Goal: Task Accomplishment & Management: Complete application form

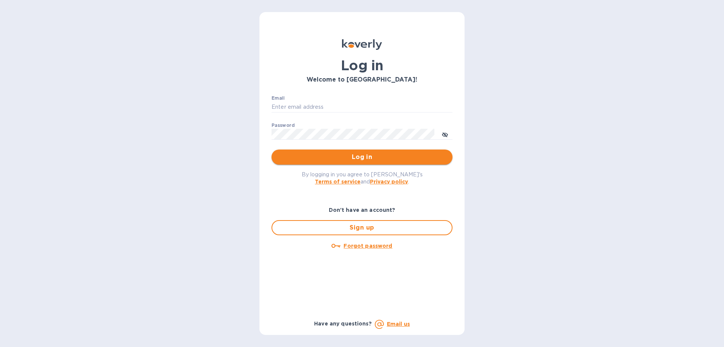
type input "[EMAIL_ADDRESS][DOMAIN_NAME]"
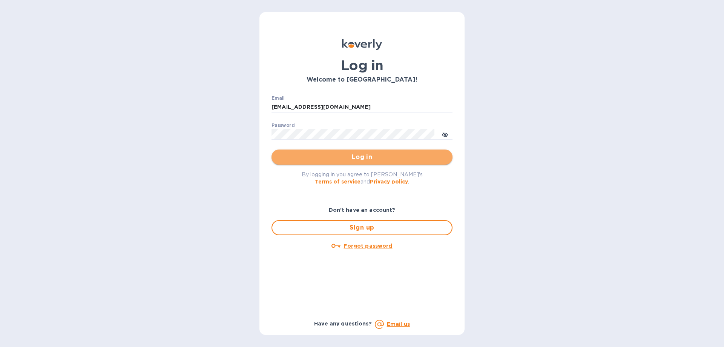
click at [351, 161] on span "Log in" at bounding box center [362, 156] width 169 height 9
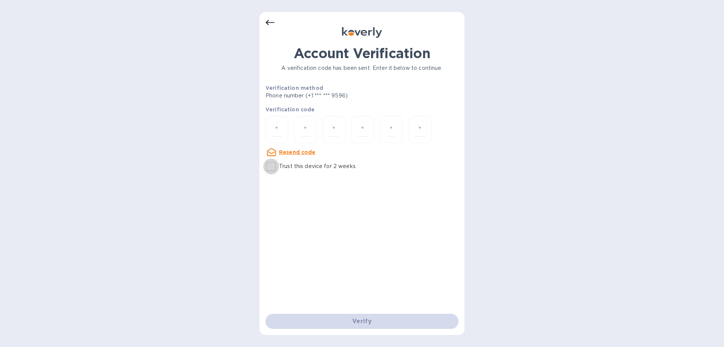
click at [271, 164] on input "Trust this device for 2 weeks" at bounding box center [271, 166] width 16 height 16
checkbox input "true"
click at [278, 135] on input "number" at bounding box center [277, 130] width 10 height 14
type input "9"
type input "1"
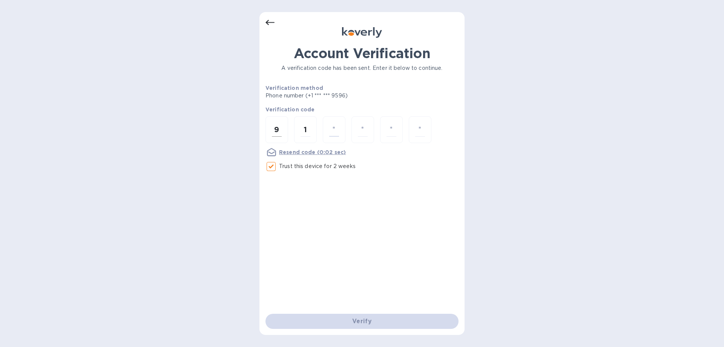
type input "4"
type input "9"
type input "8"
type input "7"
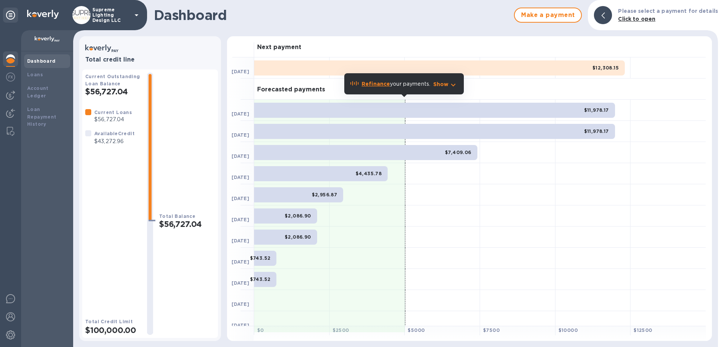
click at [98, 11] on p "Supreme Lighting Design LLC" at bounding box center [111, 15] width 38 height 16
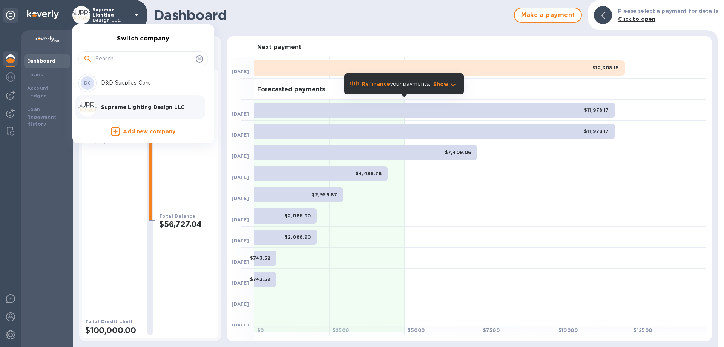
click at [123, 89] on div "DC D&D Supplies Corp" at bounding box center [137, 83] width 118 height 18
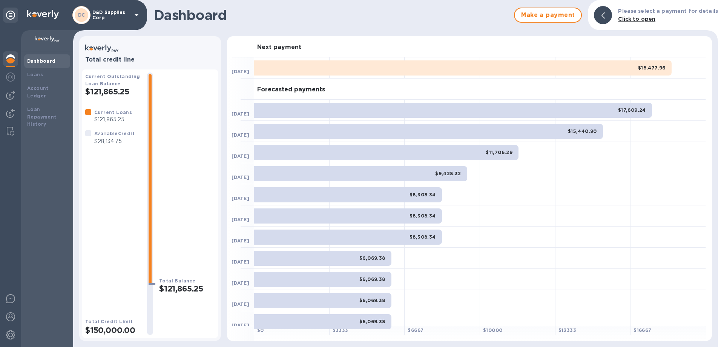
click at [106, 15] on p "D&D Supplies Corp" at bounding box center [111, 15] width 38 height 11
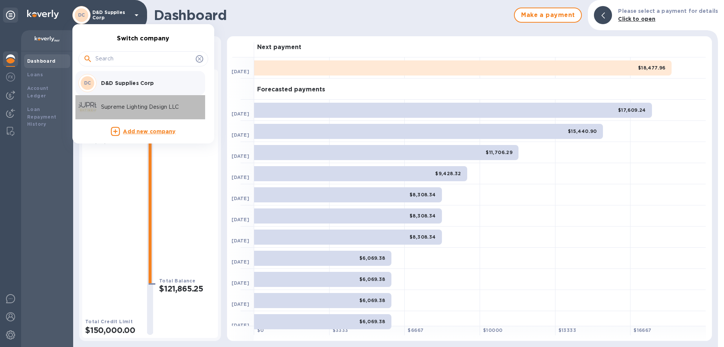
click at [120, 99] on div "Supreme Lighting Design LLC" at bounding box center [137, 107] width 118 height 18
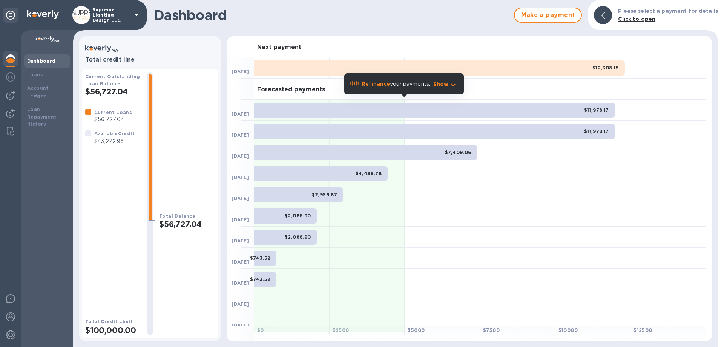
click at [115, 15] on p "Supreme Lighting Design LLC" at bounding box center [111, 15] width 38 height 16
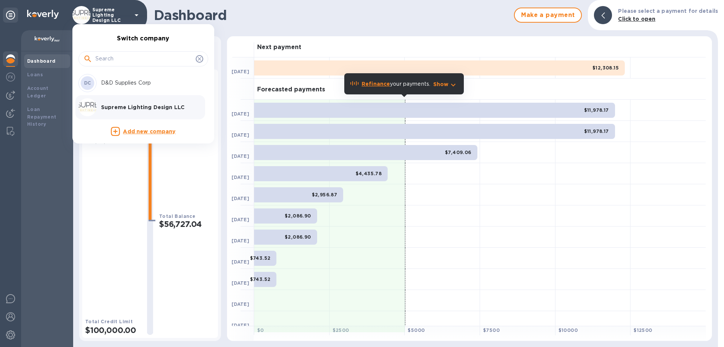
click at [112, 11] on div at bounding box center [362, 173] width 724 height 347
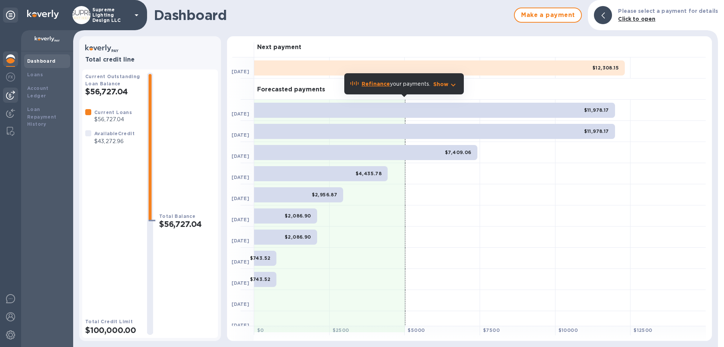
click at [12, 94] on img at bounding box center [10, 95] width 9 height 9
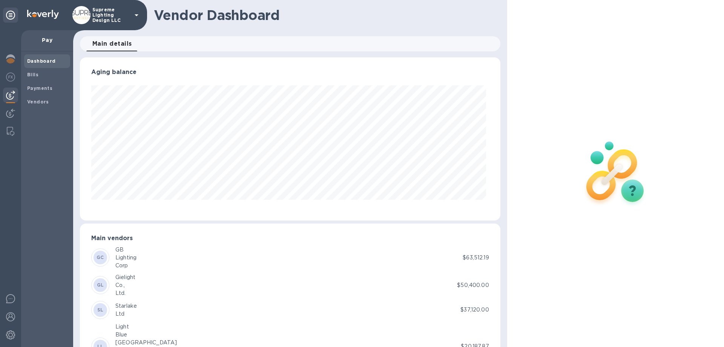
scroll to position [163, 417]
click at [42, 78] on div "Bills" at bounding box center [47, 75] width 46 height 14
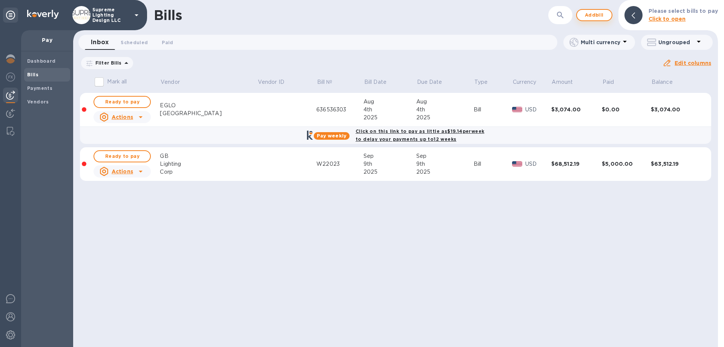
click at [690, 15] on p "Click to open" at bounding box center [683, 19] width 69 height 8
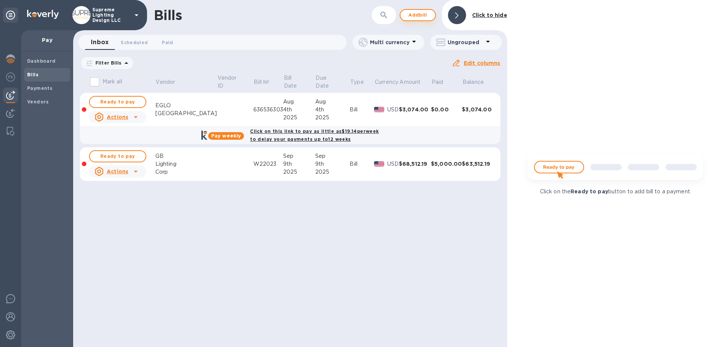
click at [416, 17] on span "Add bill" at bounding box center [418, 15] width 23 height 9
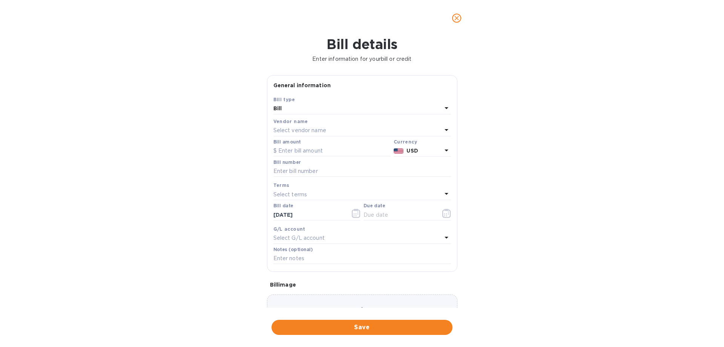
click at [313, 131] on p "Select vendor name" at bounding box center [299, 130] width 53 height 8
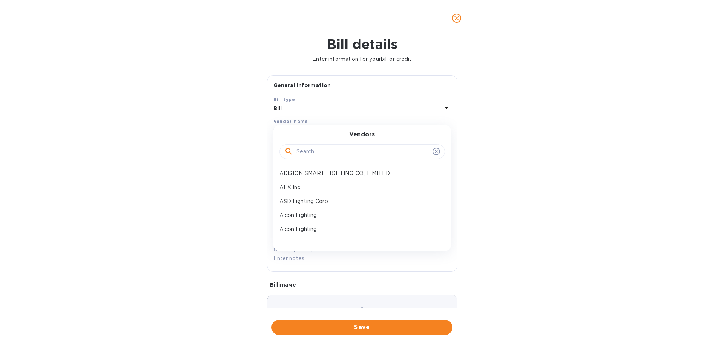
click at [320, 152] on input "text" at bounding box center [362, 151] width 133 height 11
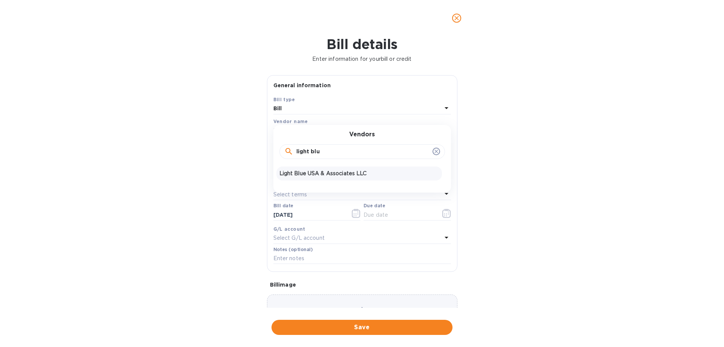
type input "light blu"
click at [323, 171] on p "Light Blue USA & Associates LLC" at bounding box center [360, 173] width 160 height 8
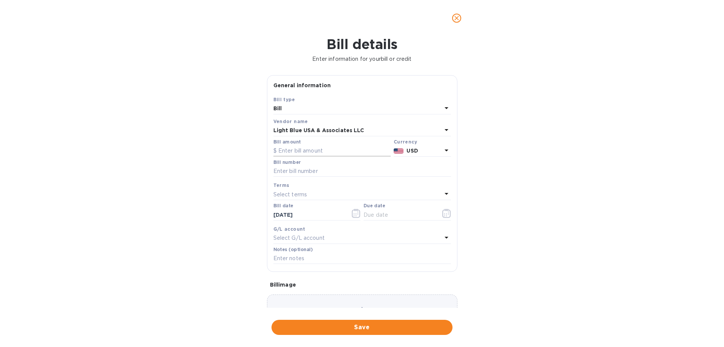
click at [324, 149] on input "text" at bounding box center [331, 150] width 117 height 11
type input "14,094.67"
click at [310, 173] on input "text" at bounding box center [362, 171] width 178 height 11
type input "47007"
click at [443, 210] on icon "button" at bounding box center [446, 213] width 8 height 9
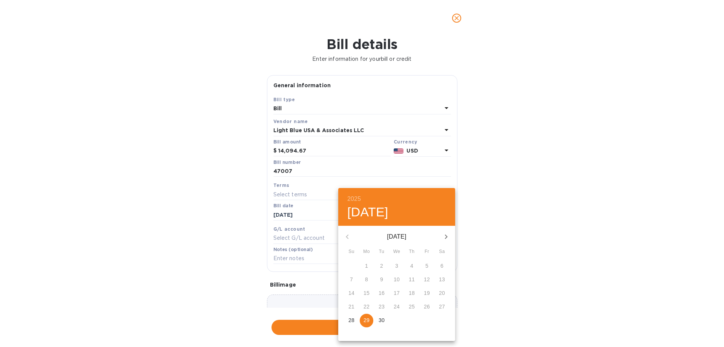
click at [368, 320] on p "29" at bounding box center [367, 320] width 6 height 8
type input "[DATE]"
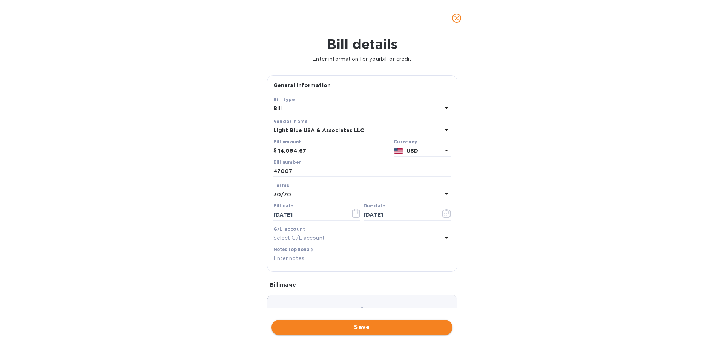
click at [372, 322] on button "Save" at bounding box center [362, 326] width 181 height 15
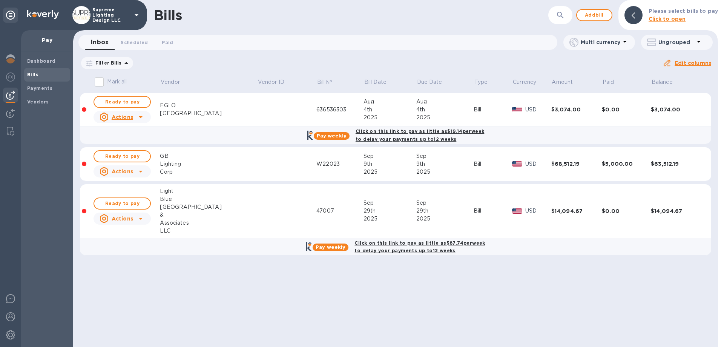
click at [0, 0] on icon at bounding box center [0, 0] width 0 height 0
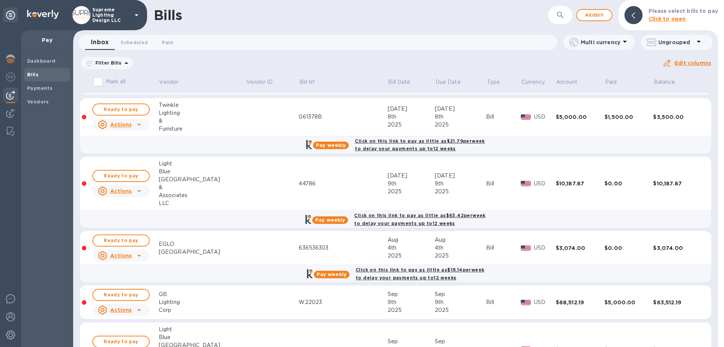
scroll to position [376, 0]
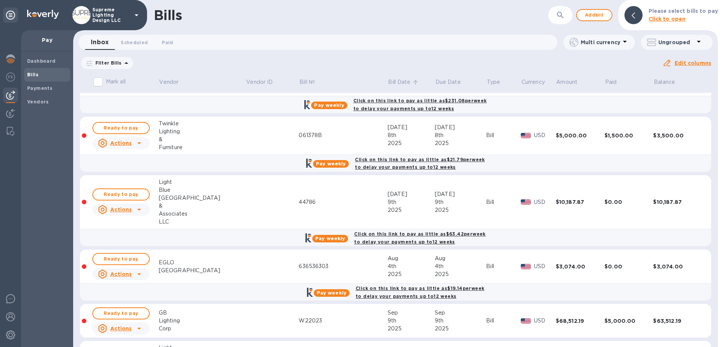
click at [388, 83] on p "Bill Date" at bounding box center [399, 82] width 22 height 8
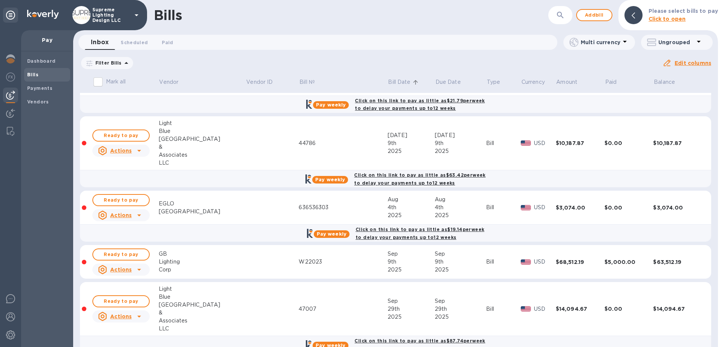
scroll to position [451, 0]
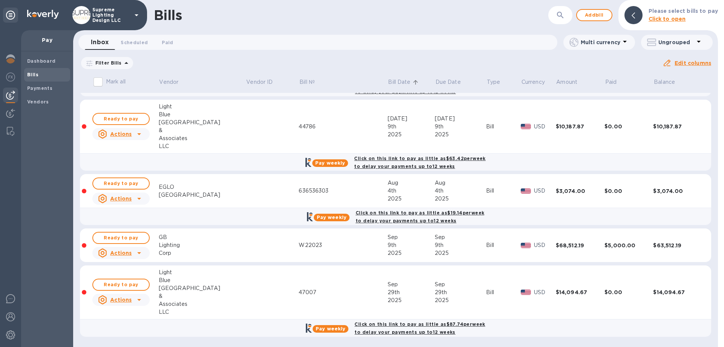
click at [388, 79] on p "Bill Date" at bounding box center [399, 82] width 22 height 8
